Goal: Navigation & Orientation: Find specific page/section

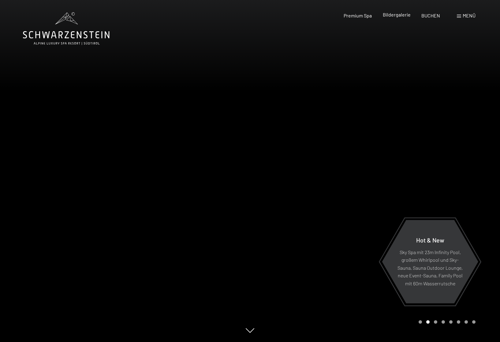
click at [401, 17] on span "Bildergalerie" at bounding box center [397, 15] width 28 height 6
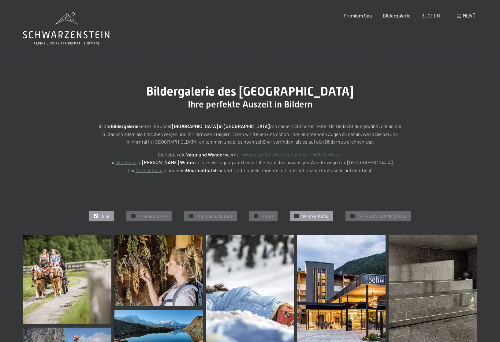
click at [318, 213] on span "Winter Aktiv" at bounding box center [315, 216] width 27 height 7
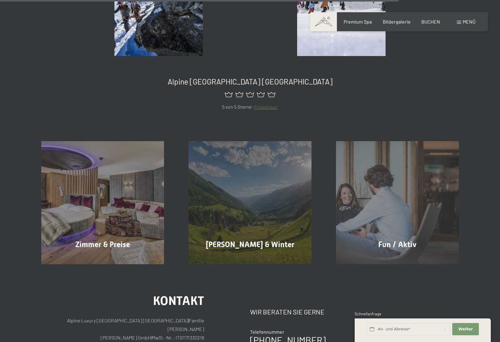
scroll to position [831, 0]
